Goal: Entertainment & Leisure: Consume media (video, audio)

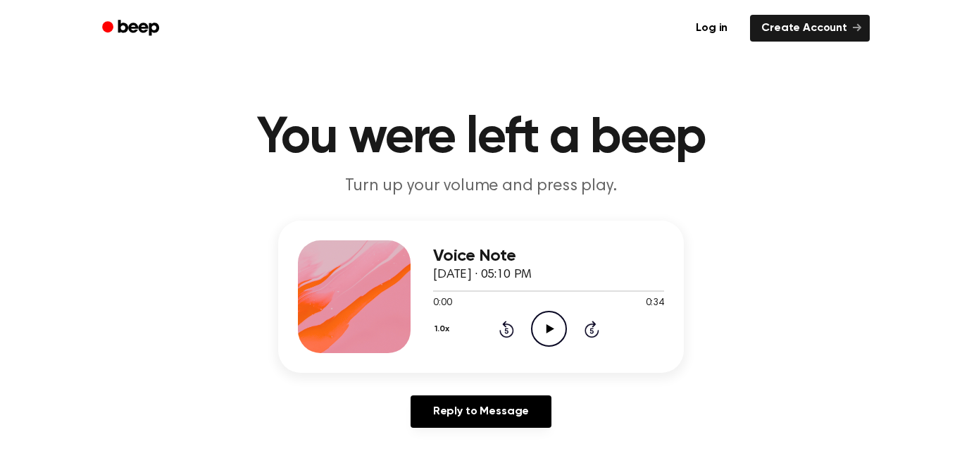
click at [544, 321] on icon "Play Audio" at bounding box center [549, 329] width 36 height 36
click at [554, 338] on icon "Play Audio" at bounding box center [549, 329] width 36 height 36
click at [541, 315] on icon "Play Audio" at bounding box center [549, 329] width 36 height 36
click at [548, 329] on icon at bounding box center [550, 328] width 8 height 9
click at [539, 326] on icon "Play Audio" at bounding box center [549, 329] width 36 height 36
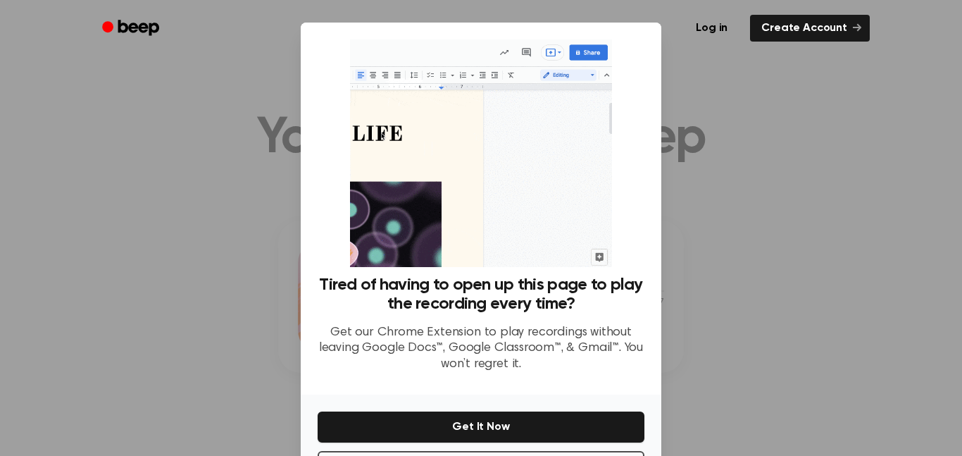
scroll to position [57, 0]
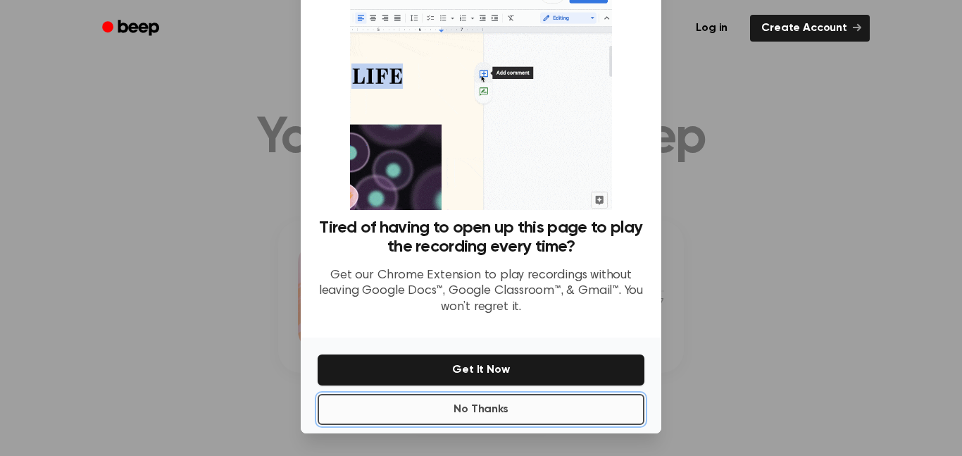
click at [520, 406] on button "No Thanks" at bounding box center [481, 409] width 327 height 31
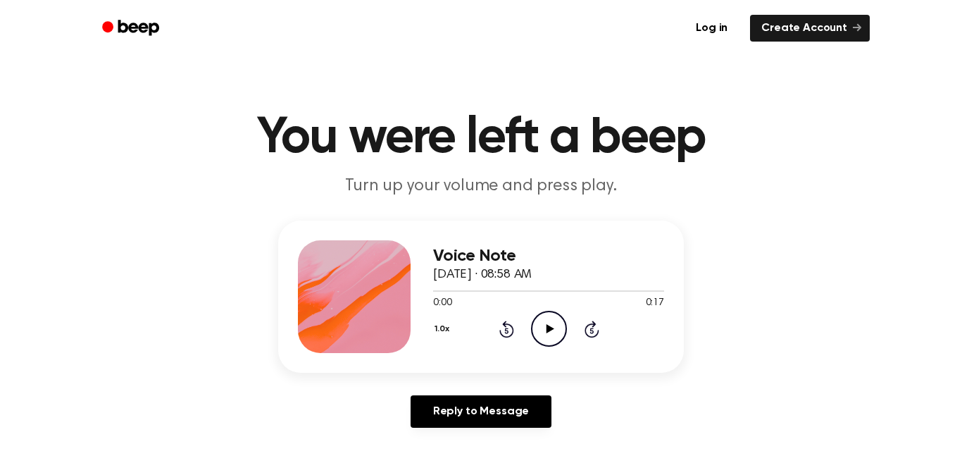
click at [550, 337] on icon "Play Audio" at bounding box center [549, 329] width 36 height 36
